Goal: Information Seeking & Learning: Learn about a topic

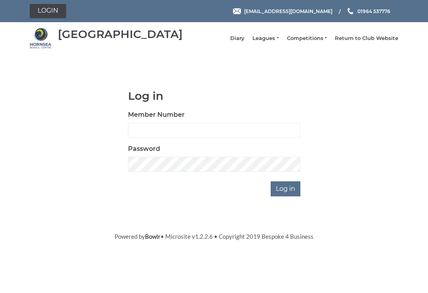
click at [211, 138] on input "Member Number" at bounding box center [214, 130] width 172 height 15
type input "0530"
click at [286, 194] on input "Log in" at bounding box center [285, 188] width 30 height 15
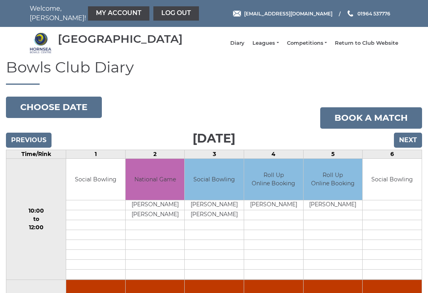
click at [411, 144] on input "Next" at bounding box center [408, 140] width 28 height 15
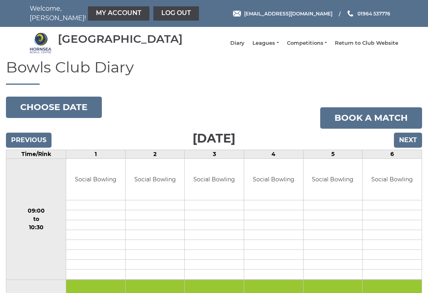
click at [274, 46] on link "Leagues" at bounding box center [265, 43] width 26 height 7
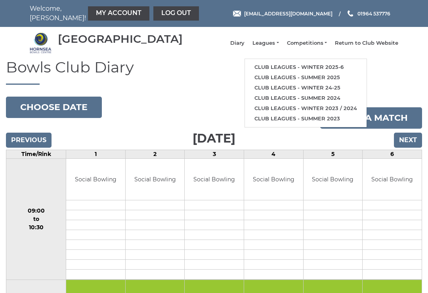
click at [331, 71] on link "Club leagues - Winter 2025-6" at bounding box center [306, 67] width 122 height 10
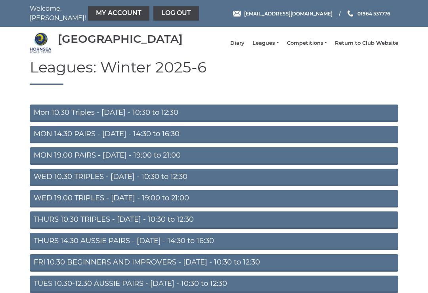
click at [153, 161] on link "MON 19.00 PAIRS - Monday - 19:00 to 21:00" at bounding box center [214, 155] width 368 height 17
